Goal: Navigation & Orientation: Find specific page/section

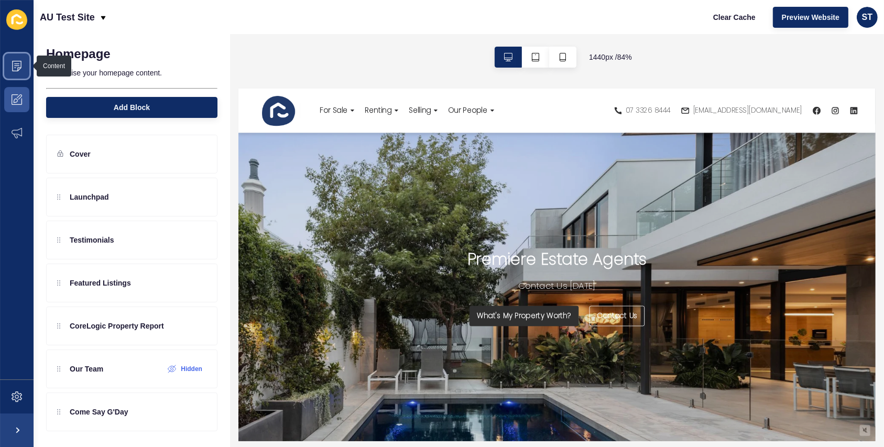
click at [17, 74] on span at bounding box center [17, 66] width 34 height 34
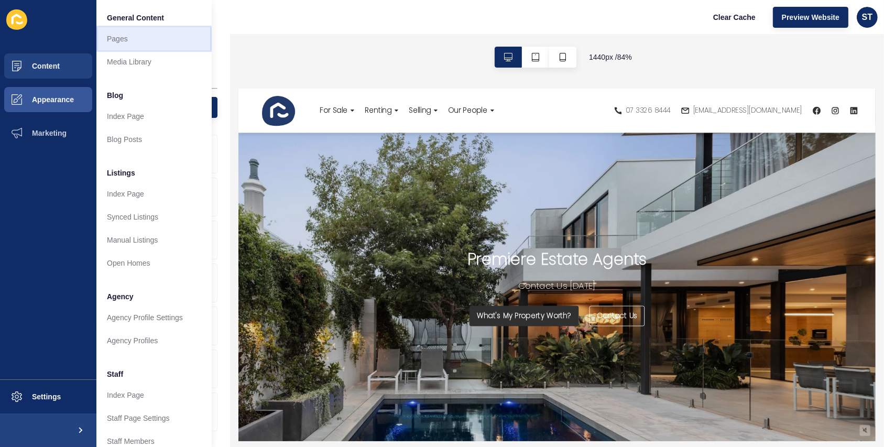
click at [140, 42] on link "Pages" at bounding box center [153, 38] width 115 height 23
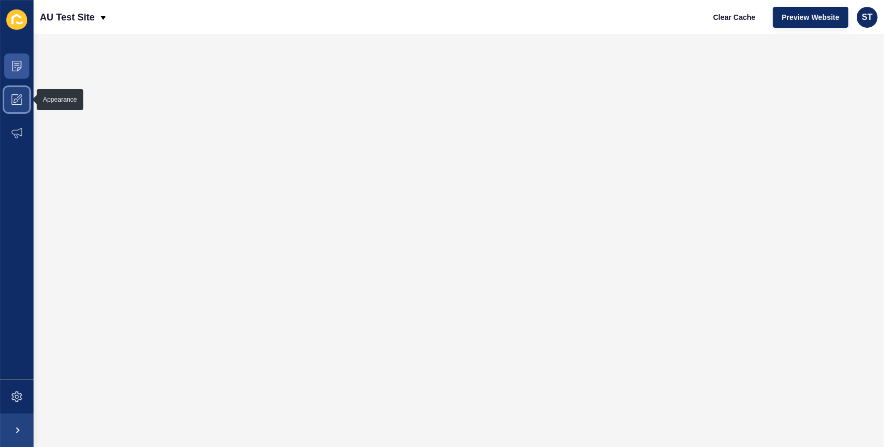
click at [15, 99] on icon at bounding box center [16, 100] width 4 height 4
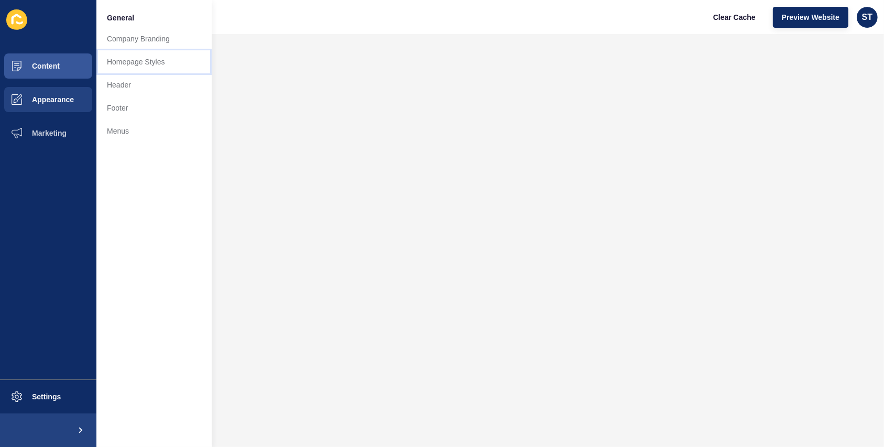
click at [135, 61] on link "Homepage Styles" at bounding box center [153, 61] width 115 height 23
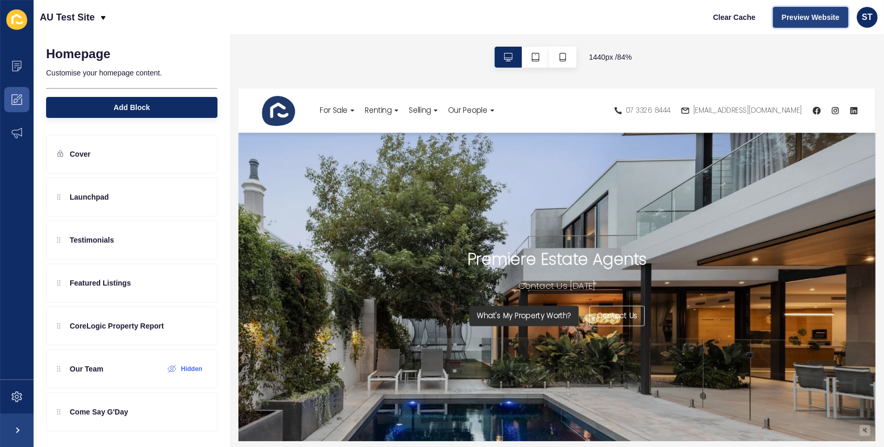
click at [795, 11] on button "Preview Website" at bounding box center [810, 17] width 75 height 21
click at [25, 402] on span at bounding box center [17, 397] width 34 height 34
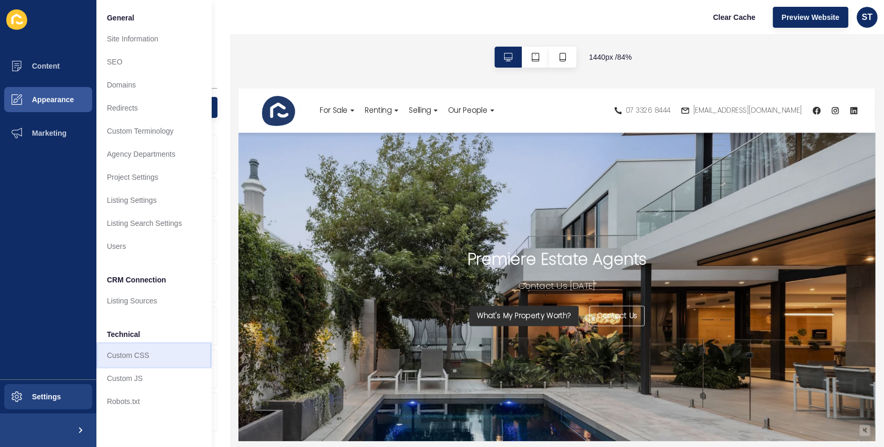
click at [153, 354] on link "Custom CSS" at bounding box center [153, 355] width 115 height 23
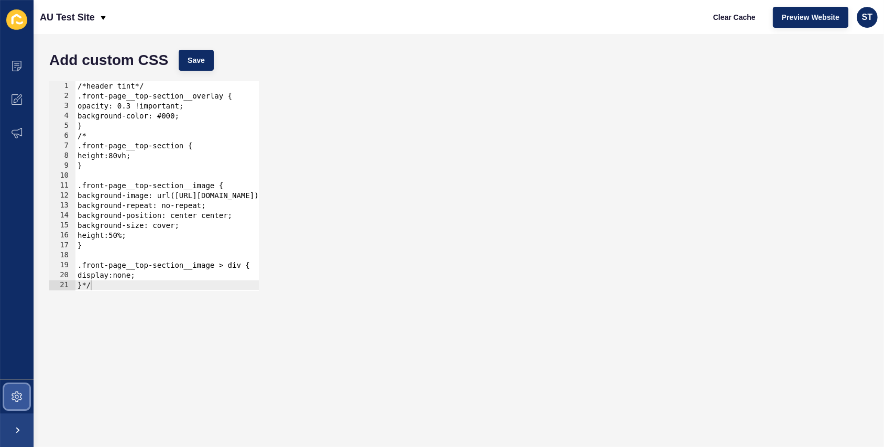
click at [19, 395] on icon at bounding box center [17, 396] width 10 height 10
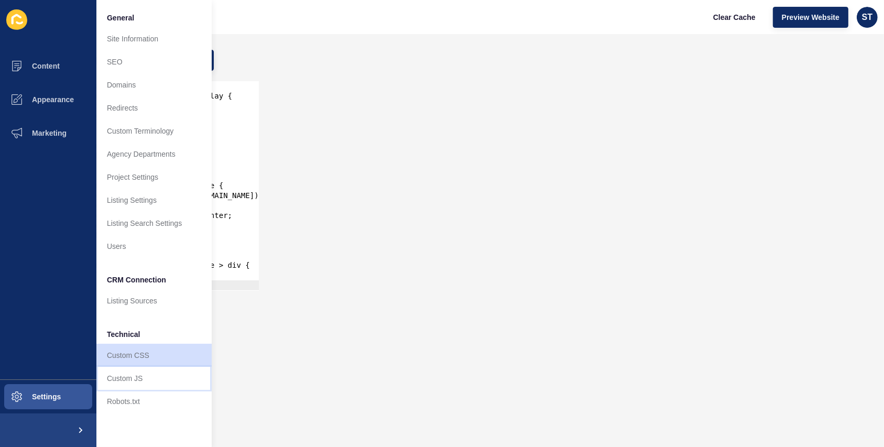
click at [117, 373] on link "Custom JS" at bounding box center [153, 378] width 115 height 23
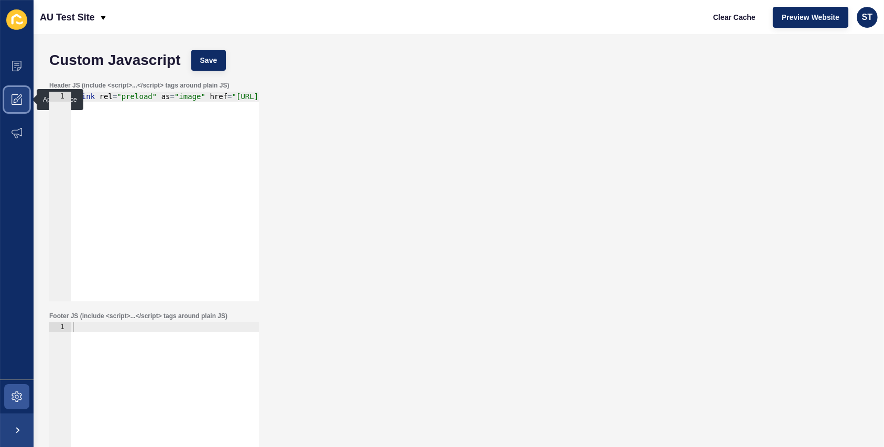
click at [25, 107] on span at bounding box center [17, 100] width 34 height 34
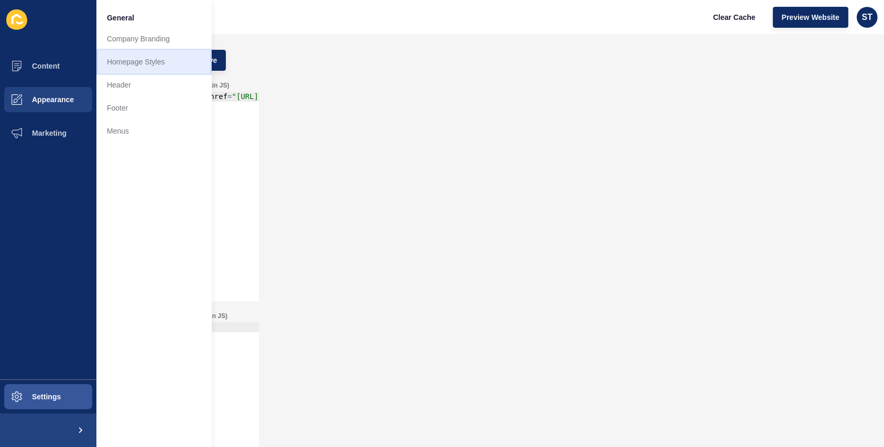
click at [141, 65] on link "Homepage Styles" at bounding box center [153, 61] width 115 height 23
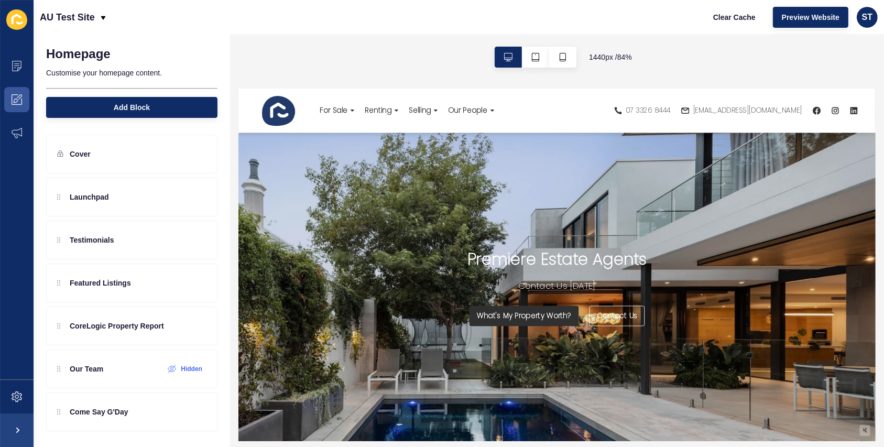
click at [362, 34] on div "AU Test Site Clear Cache Preview Website ST" at bounding box center [459, 17] width 850 height 34
click at [24, 66] on span at bounding box center [17, 66] width 34 height 34
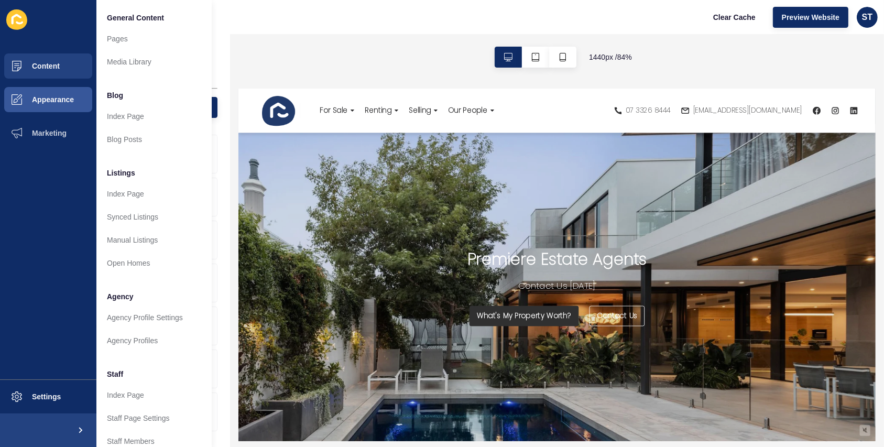
click at [362, 45] on div "1440 px / 84 %" at bounding box center [557, 57] width 654 height 46
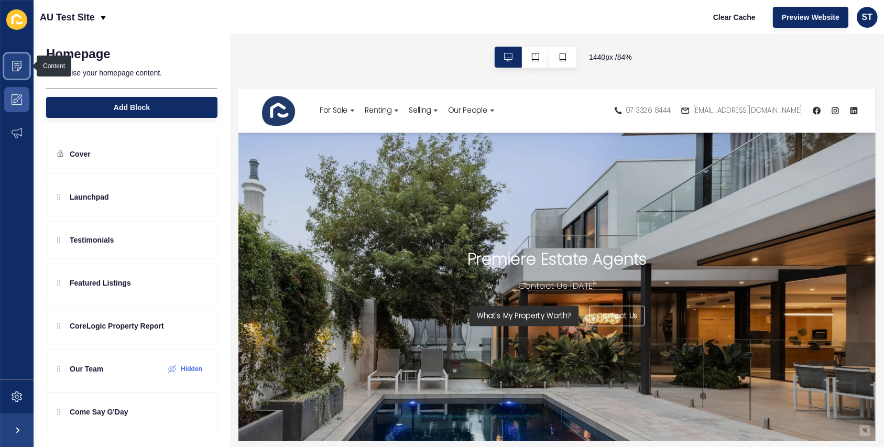
click at [22, 73] on span at bounding box center [17, 66] width 34 height 34
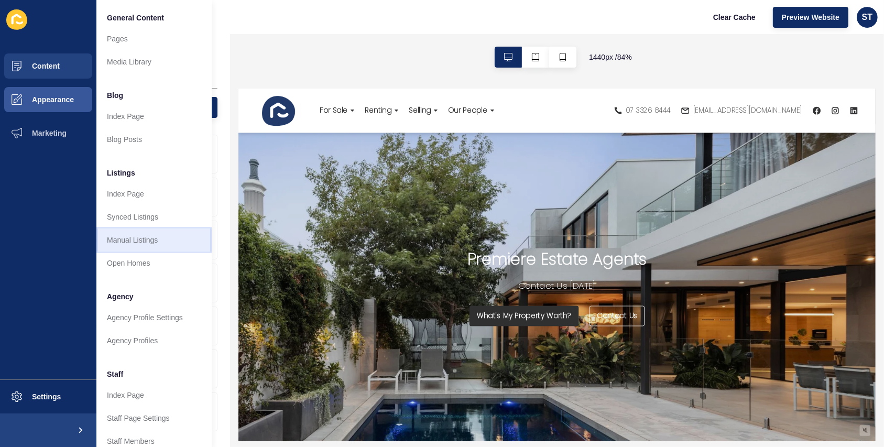
click at [139, 236] on link "Manual Listings" at bounding box center [153, 239] width 115 height 23
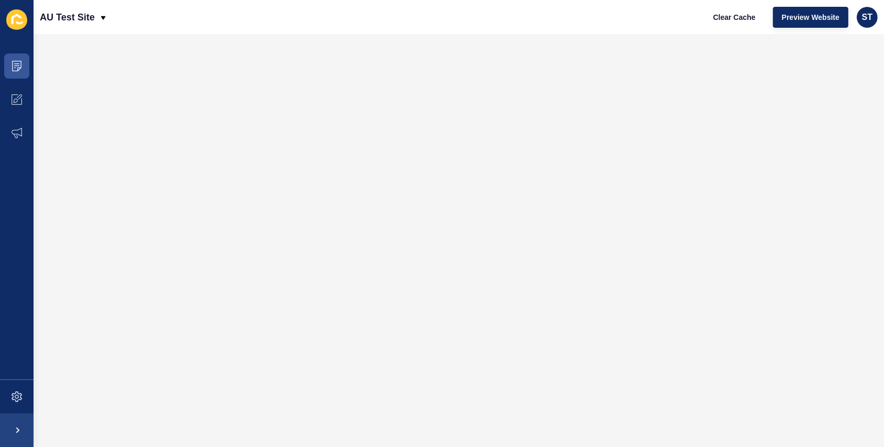
click at [465, 3] on div "AU Test Site Clear Cache Preview Website ST" at bounding box center [459, 17] width 850 height 34
click at [17, 97] on icon at bounding box center [19, 96] width 5 height 5
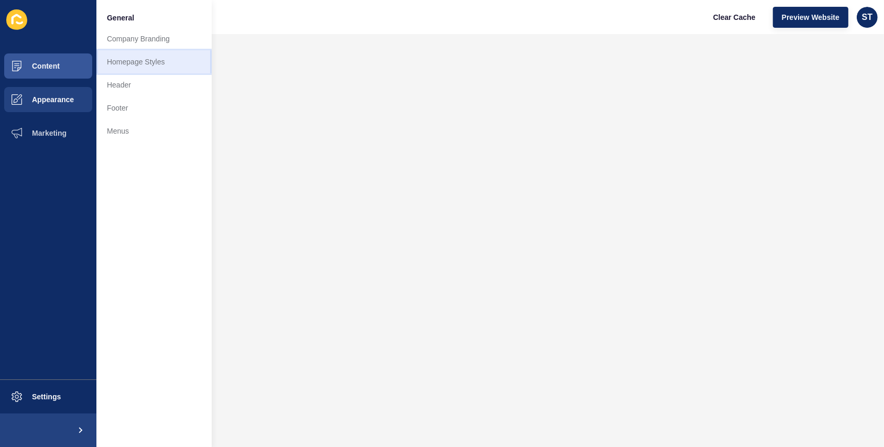
click at [129, 68] on link "Homepage Styles" at bounding box center [153, 61] width 115 height 23
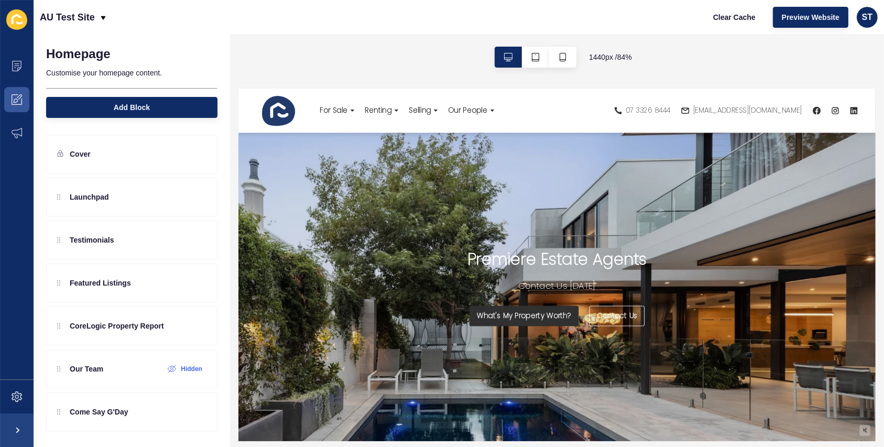
click at [357, 64] on div "1440 px / 84 %" at bounding box center [557, 57] width 654 height 46
